Goal: Transaction & Acquisition: Purchase product/service

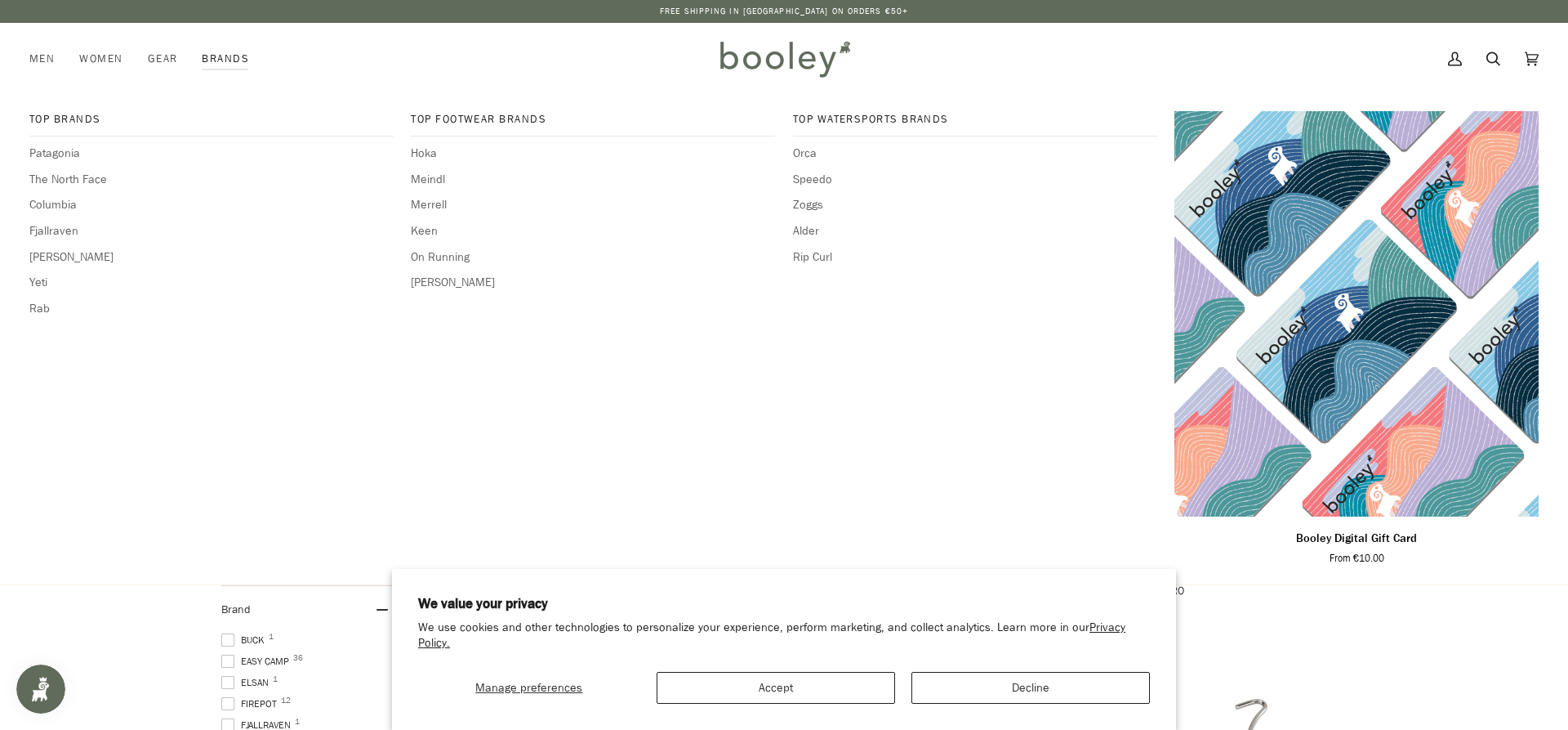
click at [227, 58] on link "Brands" at bounding box center [225, 59] width 72 height 72
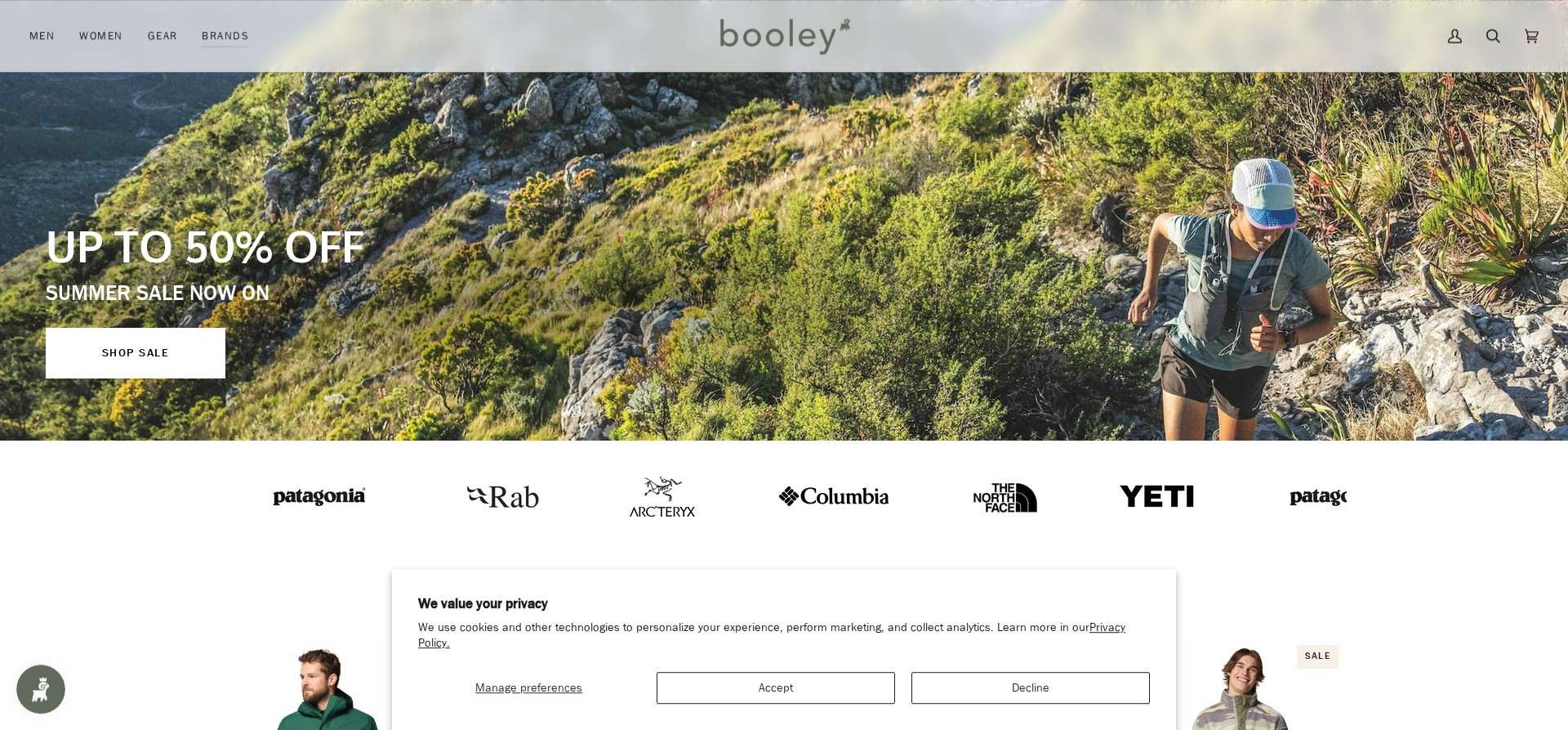
scroll to position [250, 0]
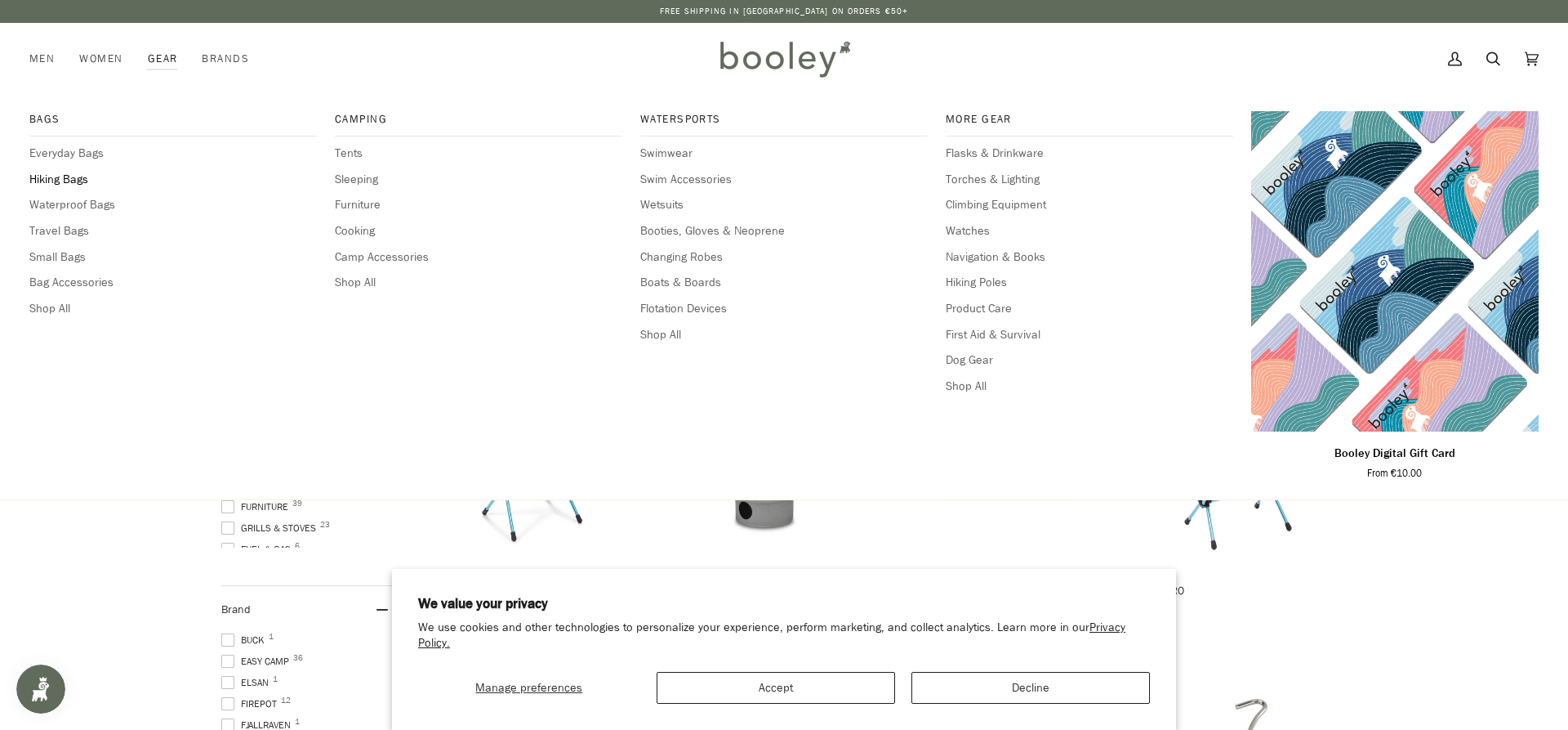
click at [81, 181] on span "Hiking Bags" at bounding box center [173, 180] width 287 height 18
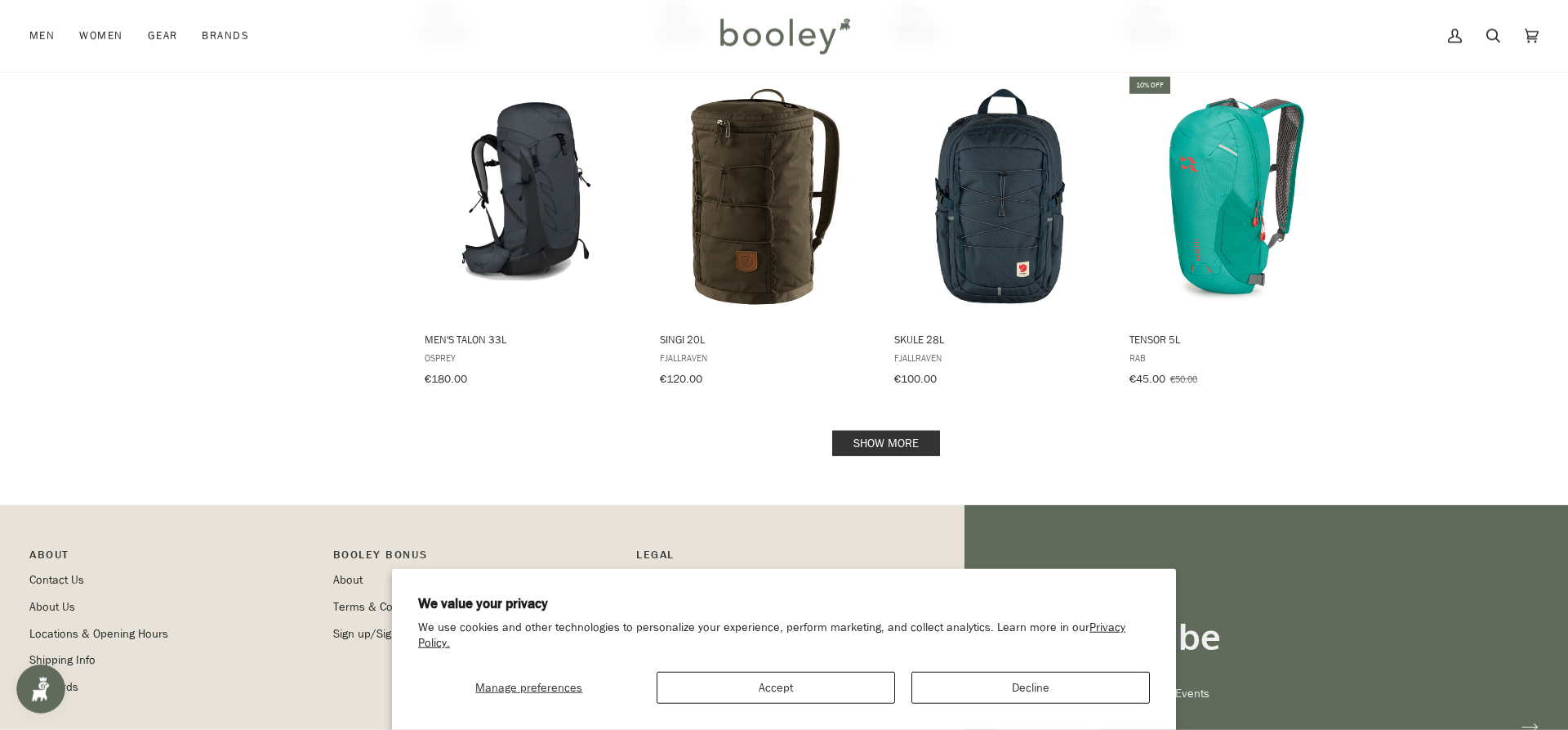
scroll to position [1750, 0]
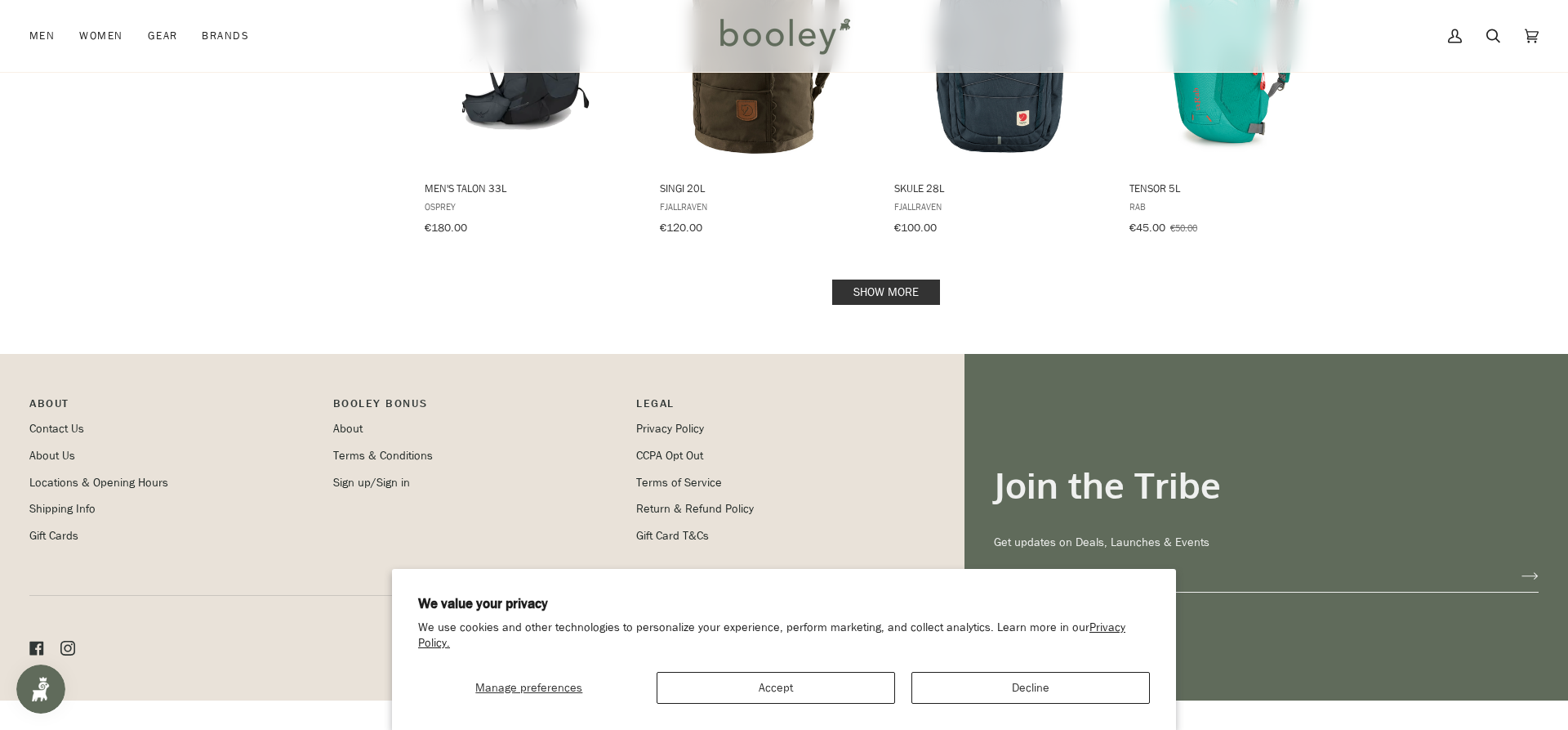
click at [847, 287] on link "Show more" at bounding box center [886, 292] width 108 height 26
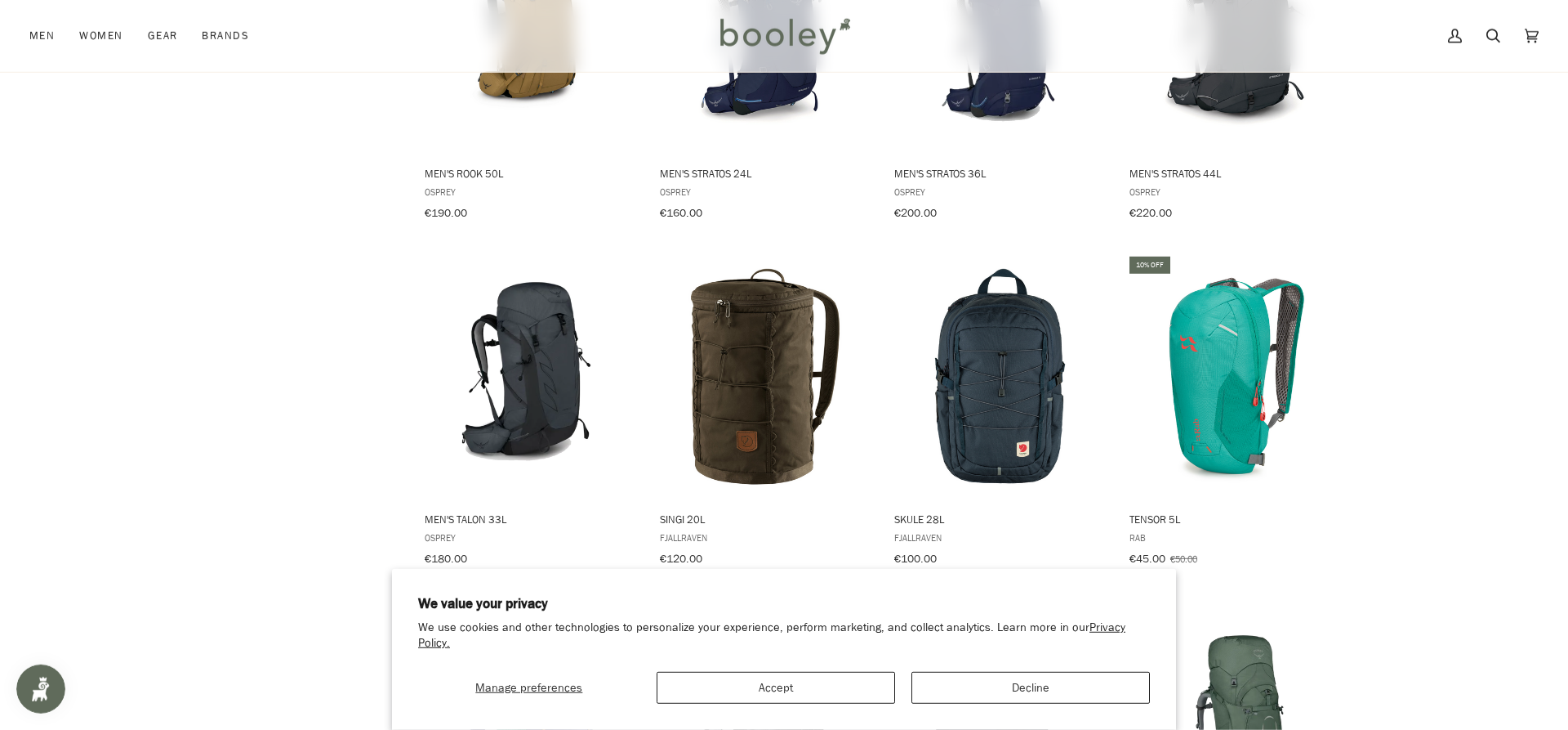
scroll to position [1416, 0]
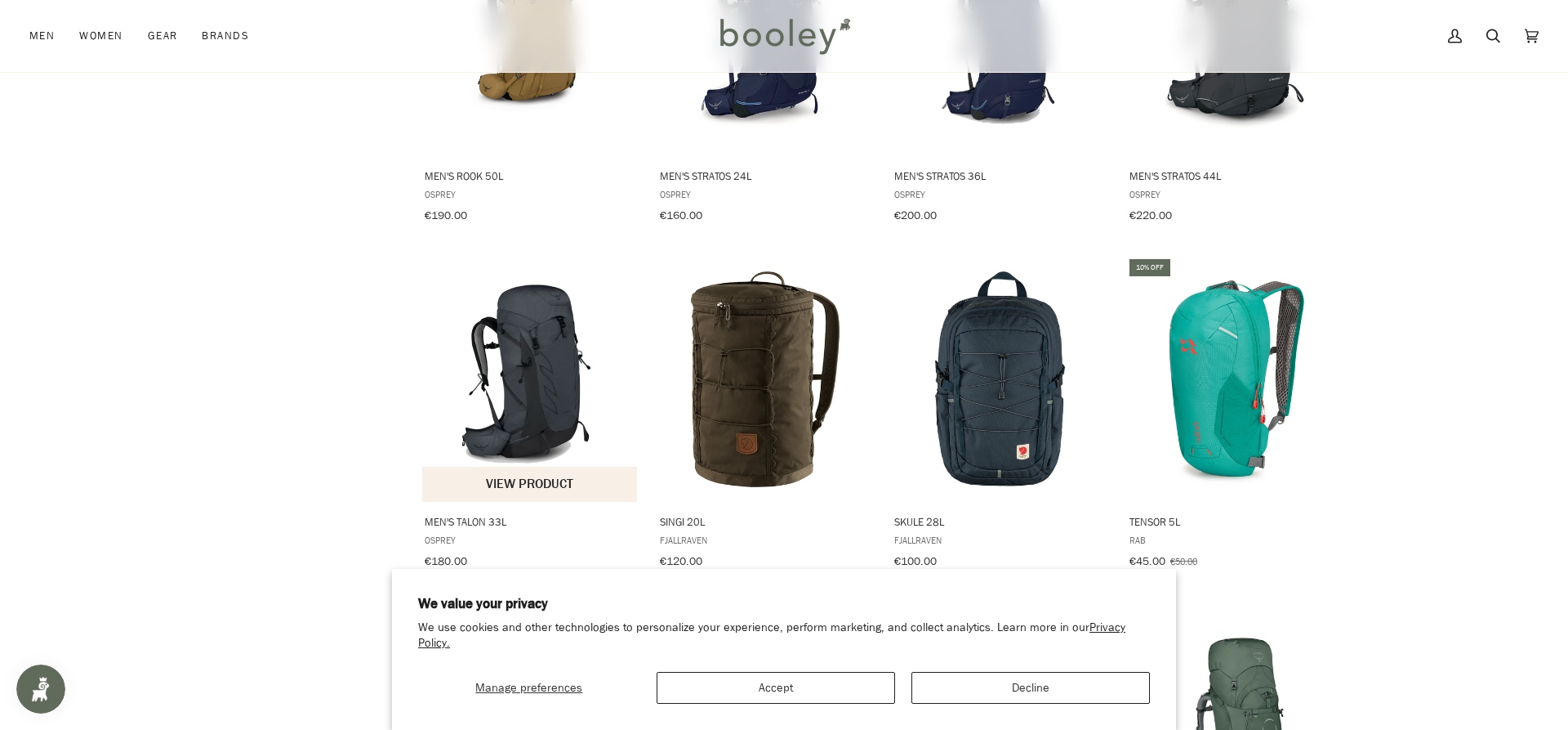
click at [575, 345] on img "Men's Talon 33L" at bounding box center [530, 379] width 216 height 217
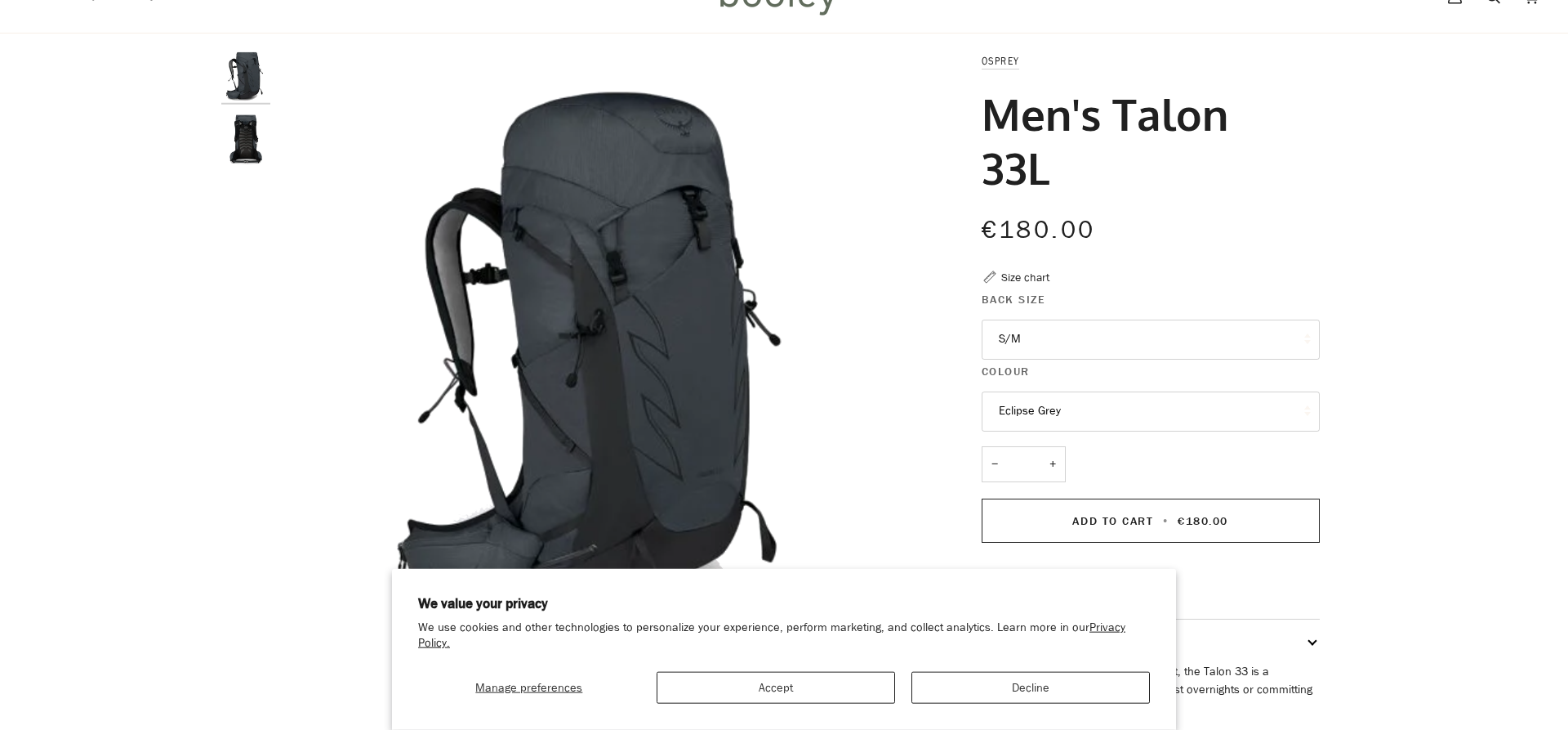
scroll to position [83, 0]
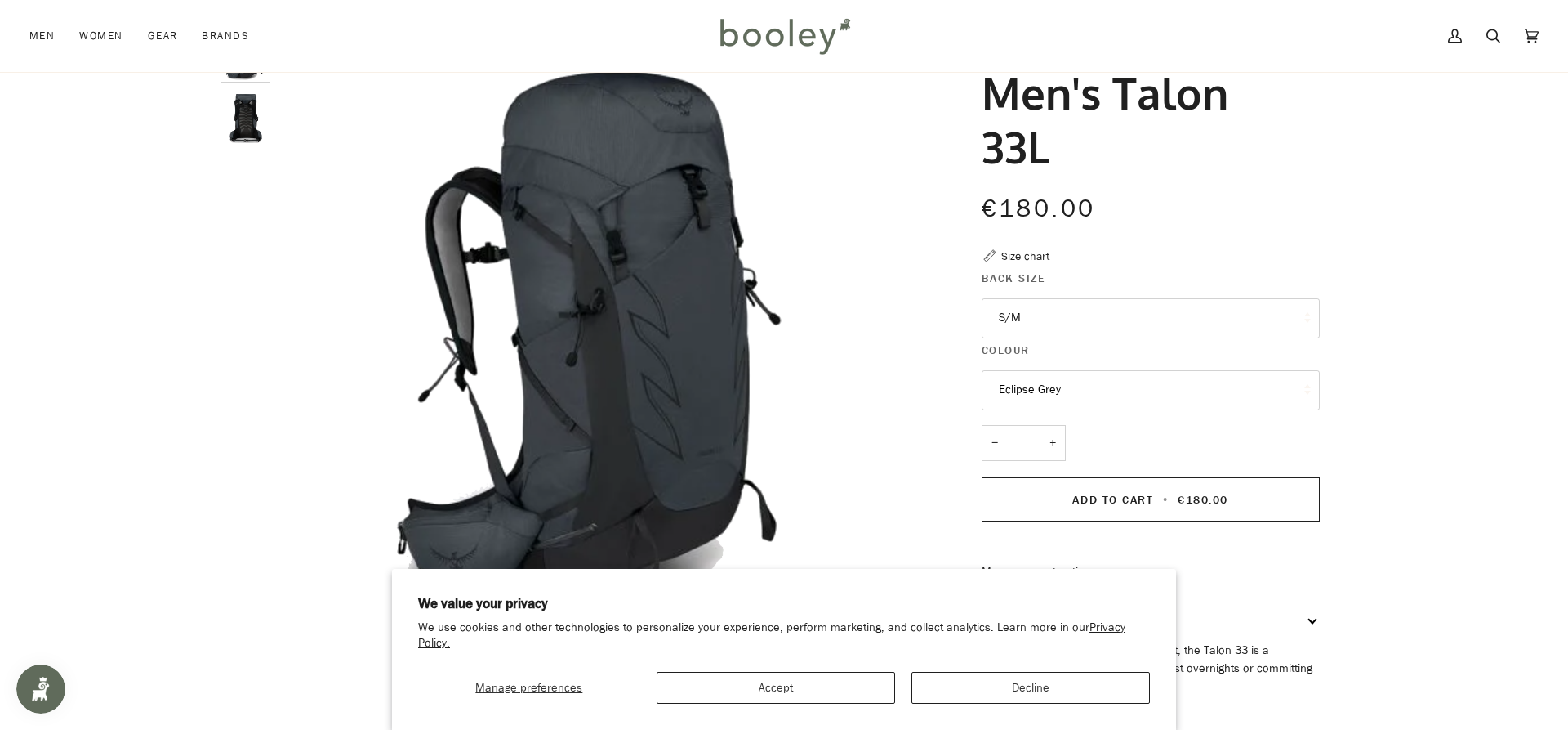
click at [1059, 703] on section "We value your privacy We use cookies and other technologies to personalize your…" at bounding box center [784, 649] width 784 height 161
click at [1062, 694] on button "Decline" at bounding box center [1030, 687] width 239 height 32
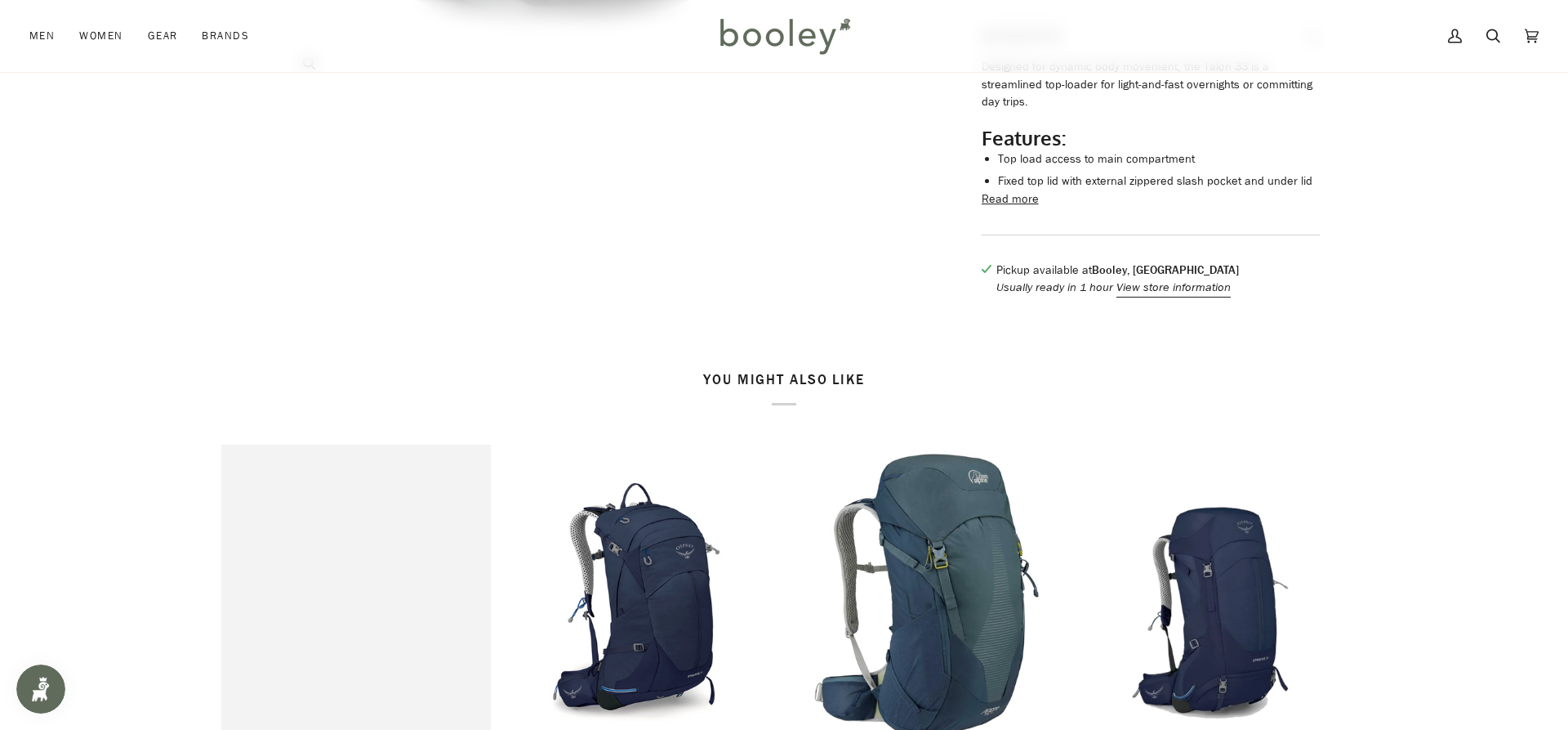
scroll to position [250, 0]
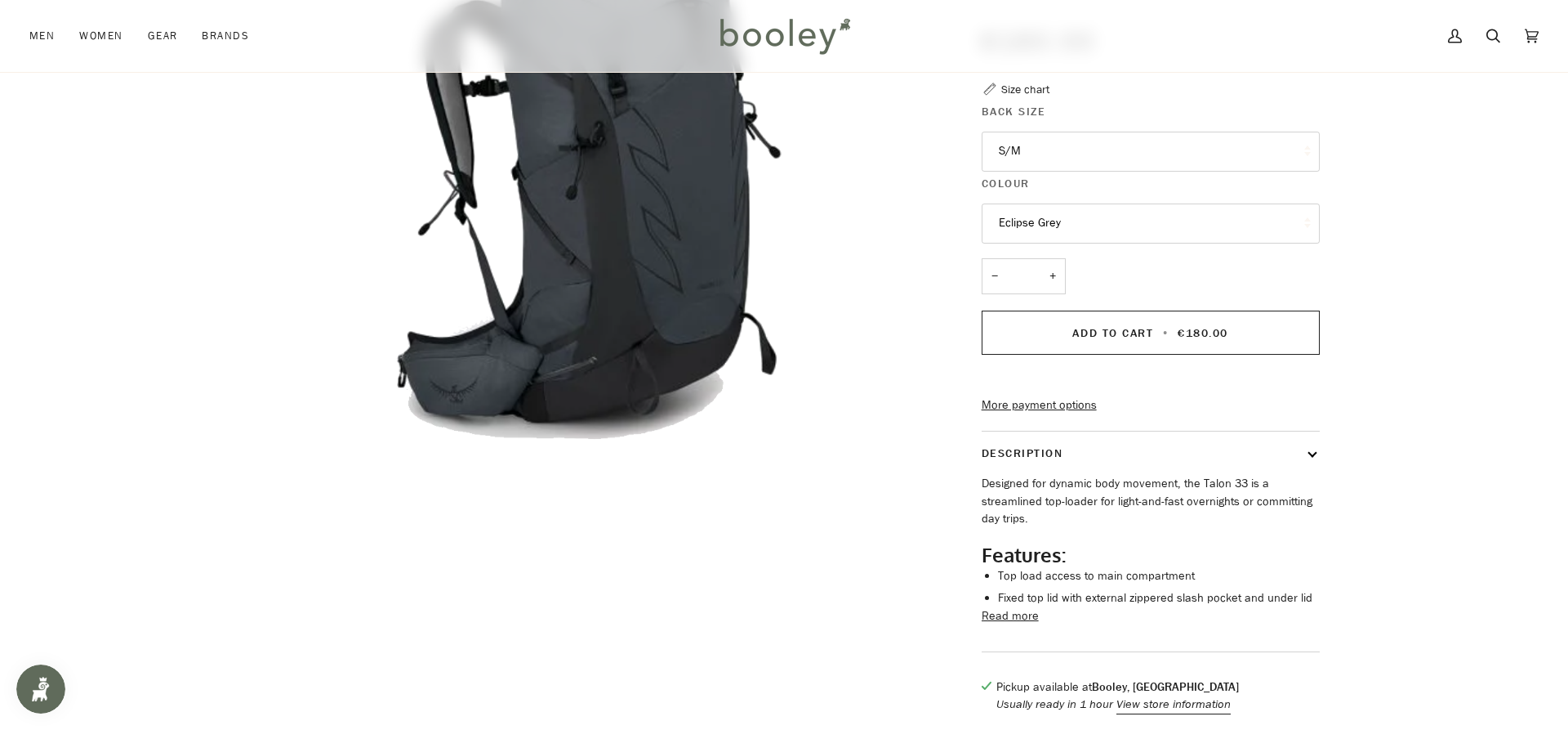
click at [1305, 431] on button "Description" at bounding box center [1150, 453] width 338 height 44
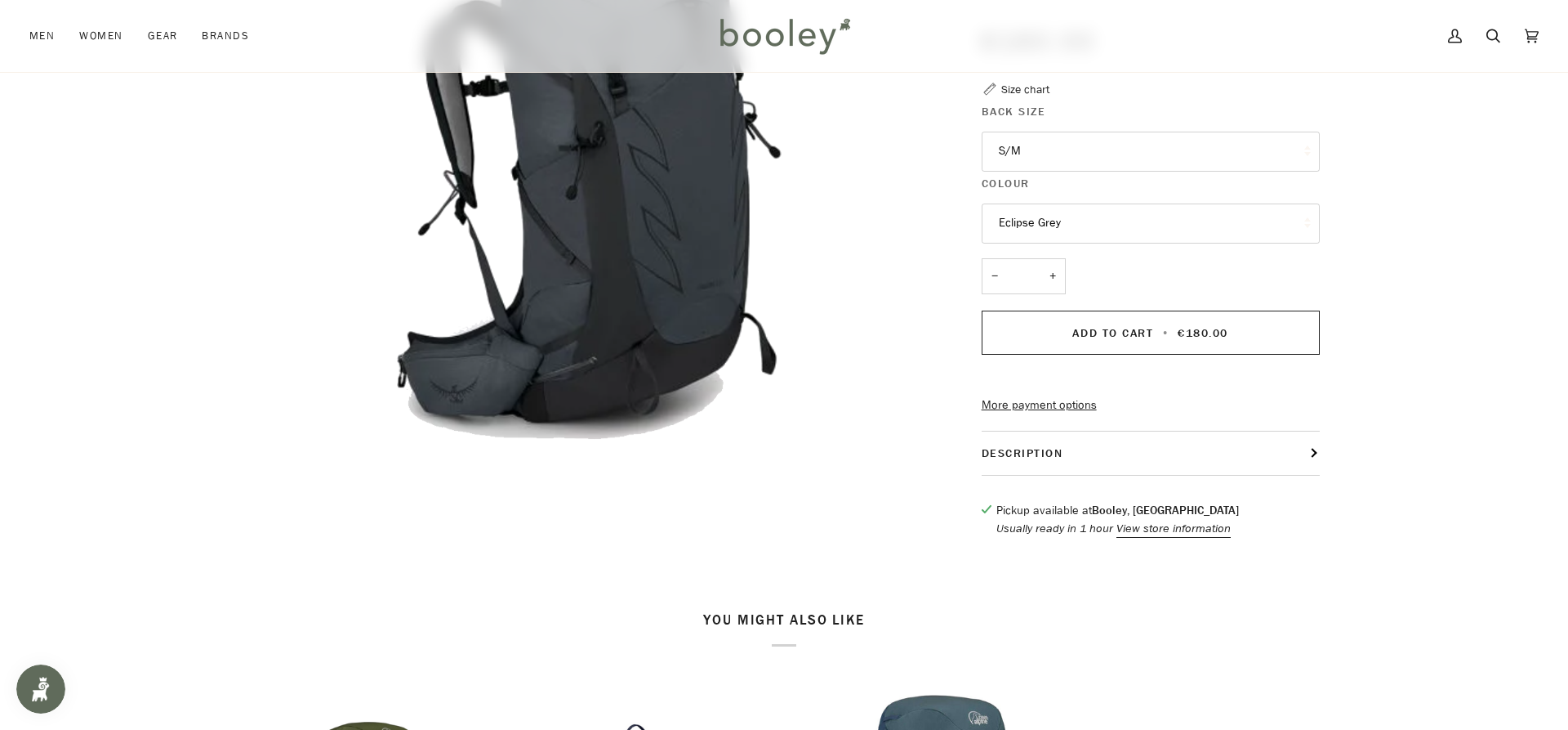
click at [1305, 431] on button "Description" at bounding box center [1150, 453] width 338 height 44
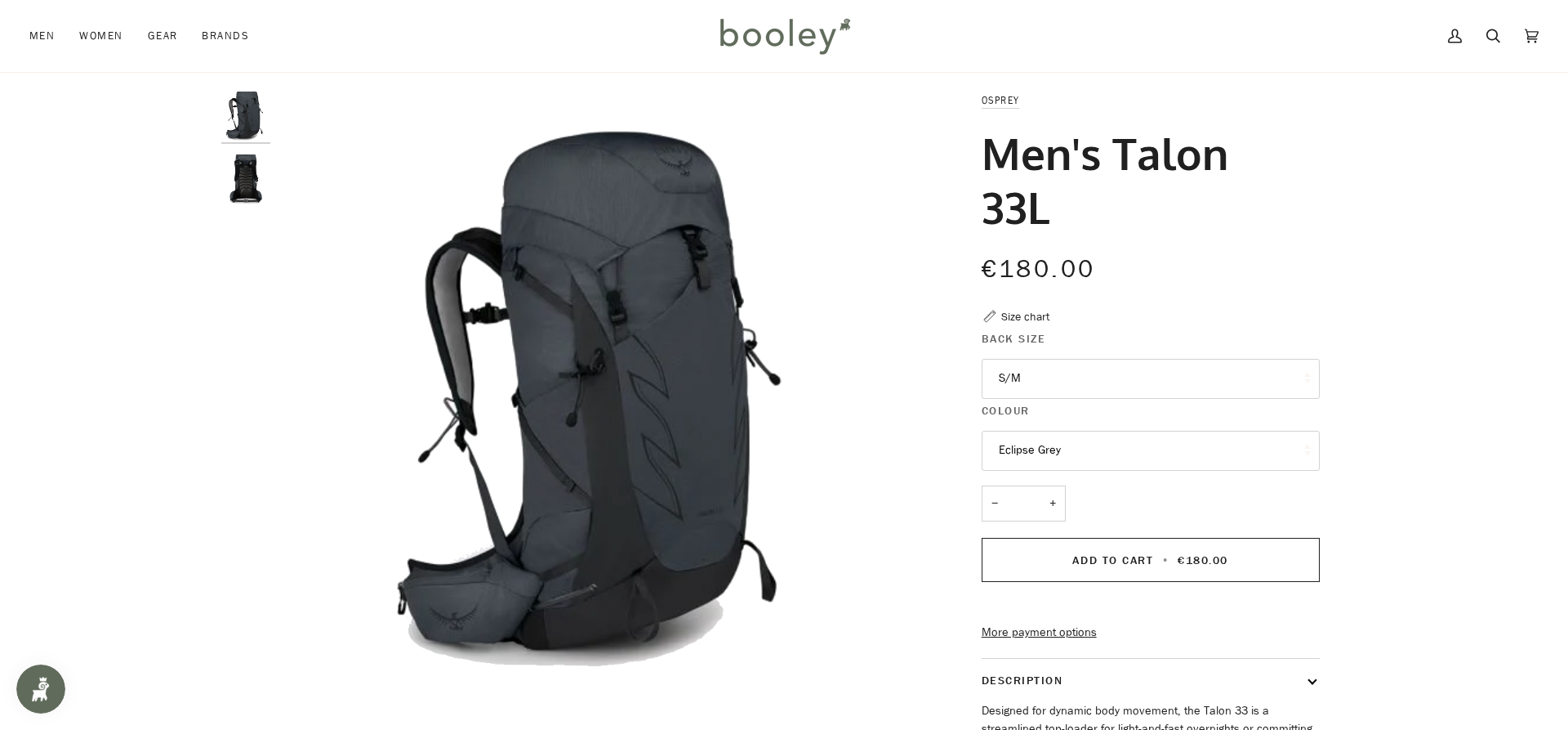
scroll to position [0, 0]
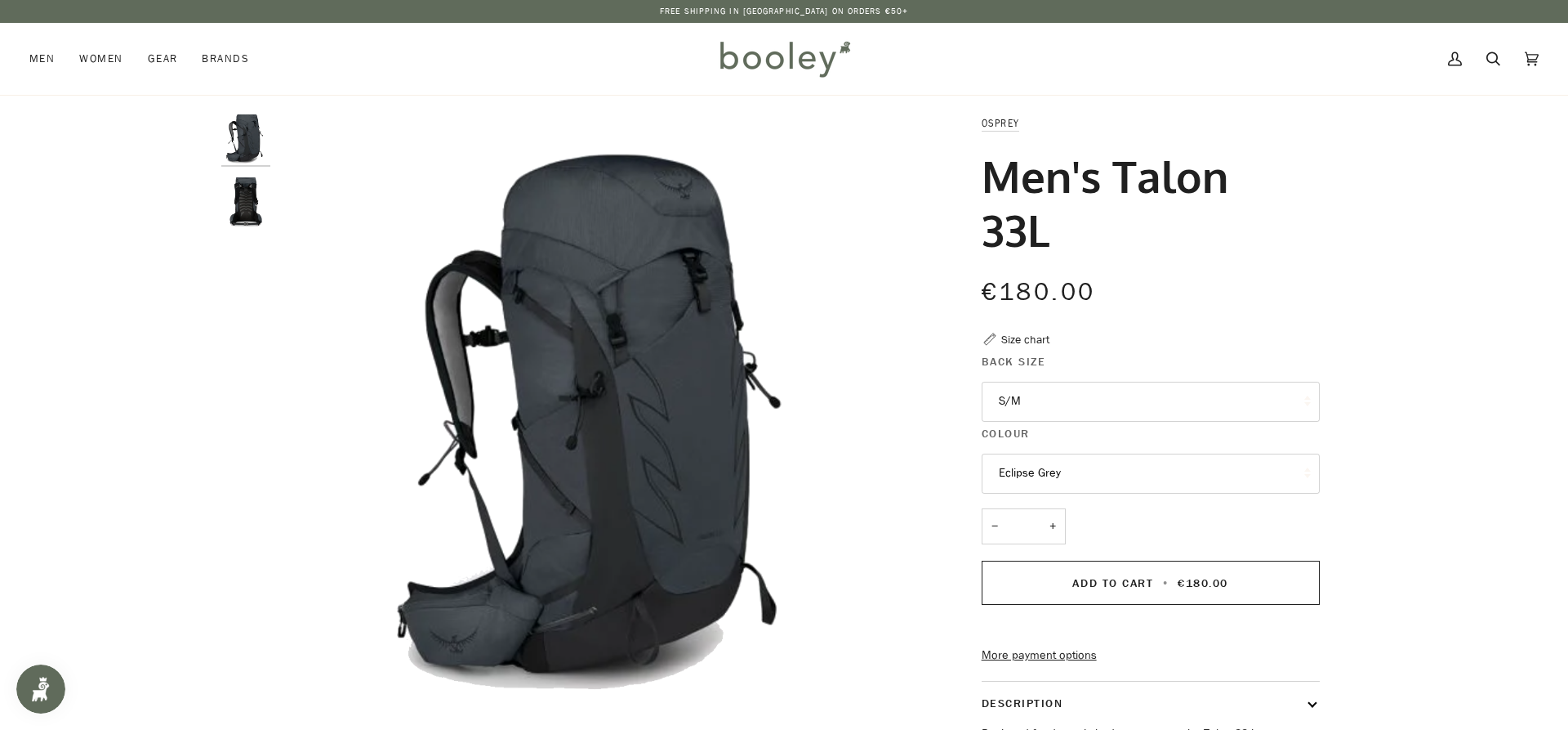
click at [248, 207] on img "Osprey Men's Talon 33 Eclipse Grey - Booley Galway" at bounding box center [246, 201] width 49 height 49
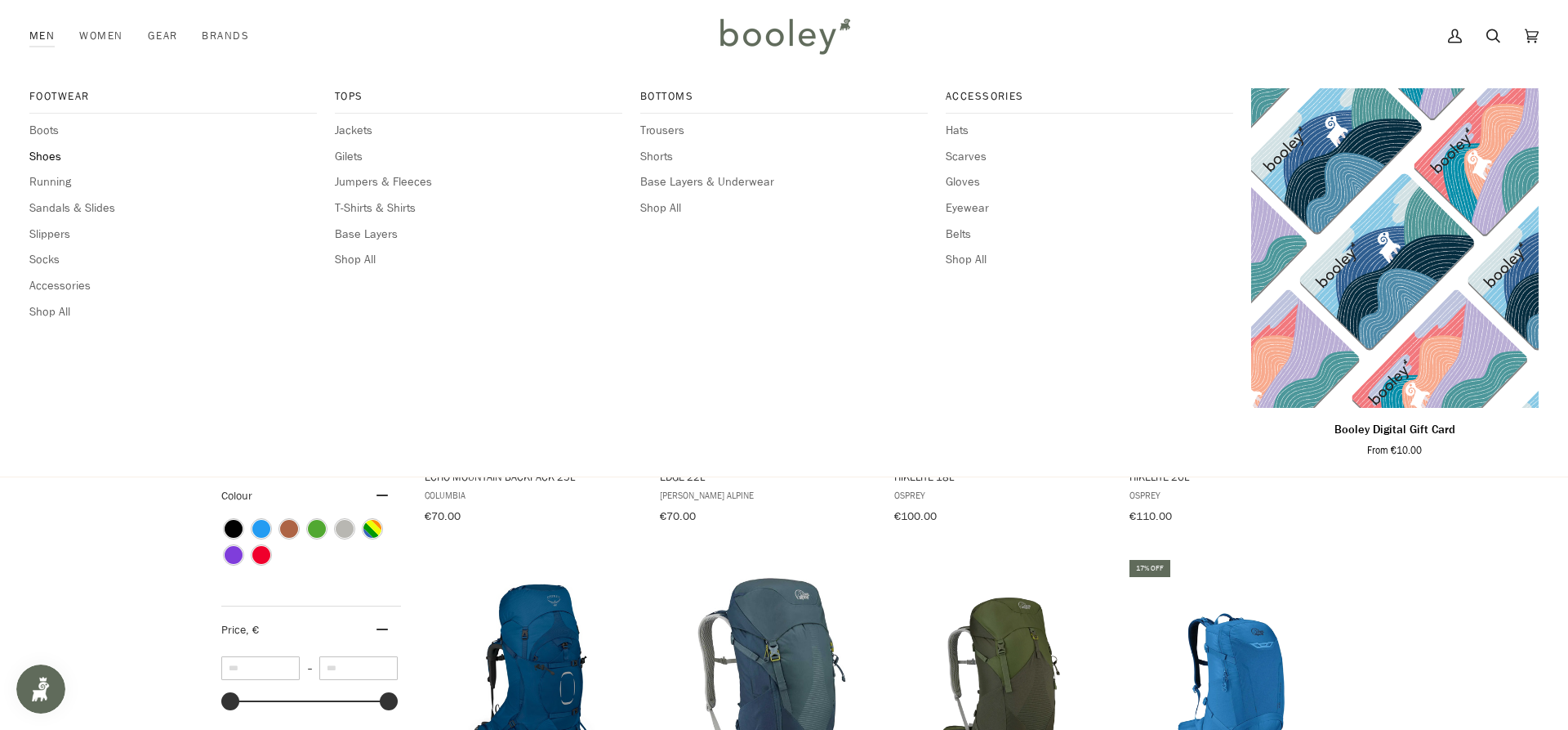
scroll to position [425, 0]
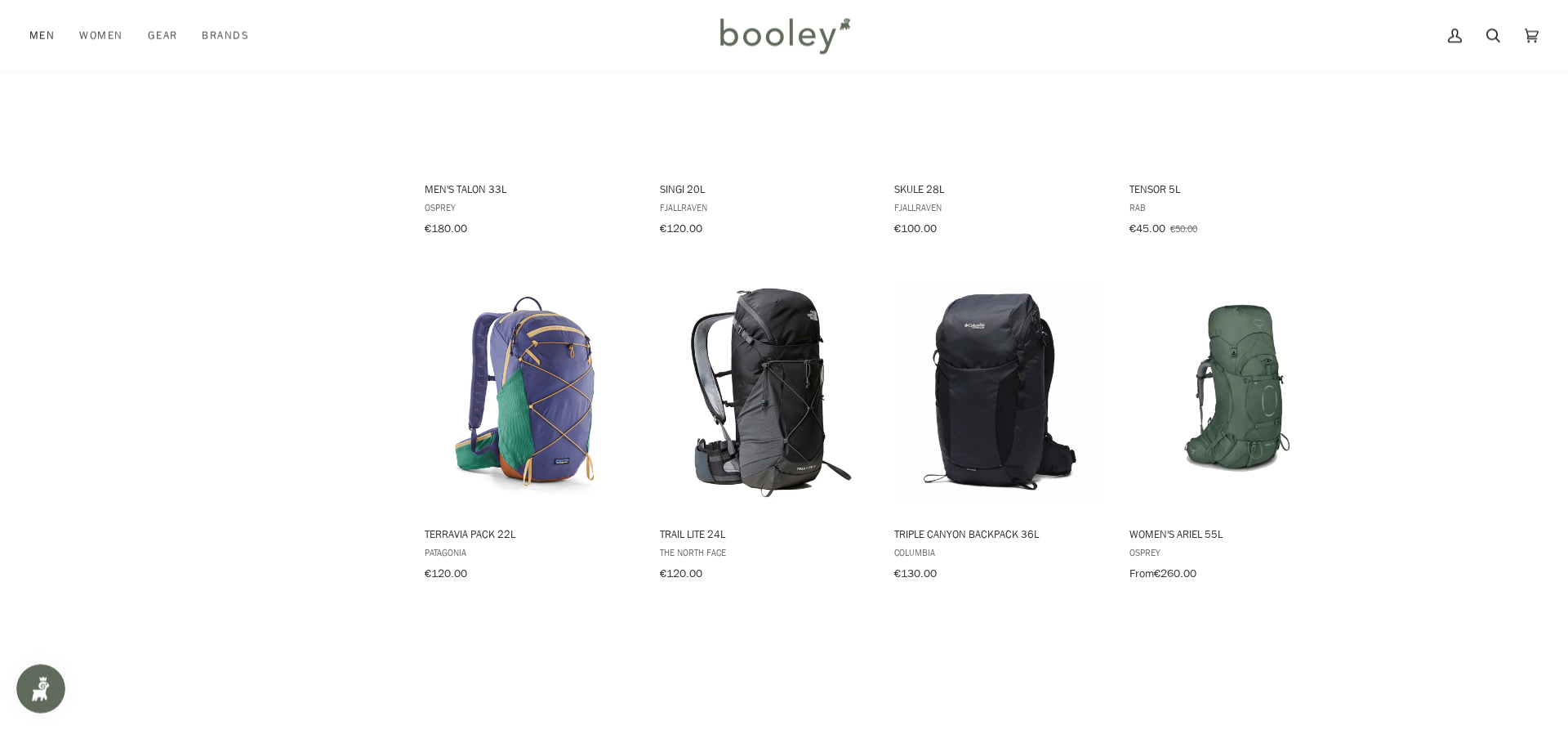
scroll to position [1750, 0]
